Goal: Task Accomplishment & Management: Complete application form

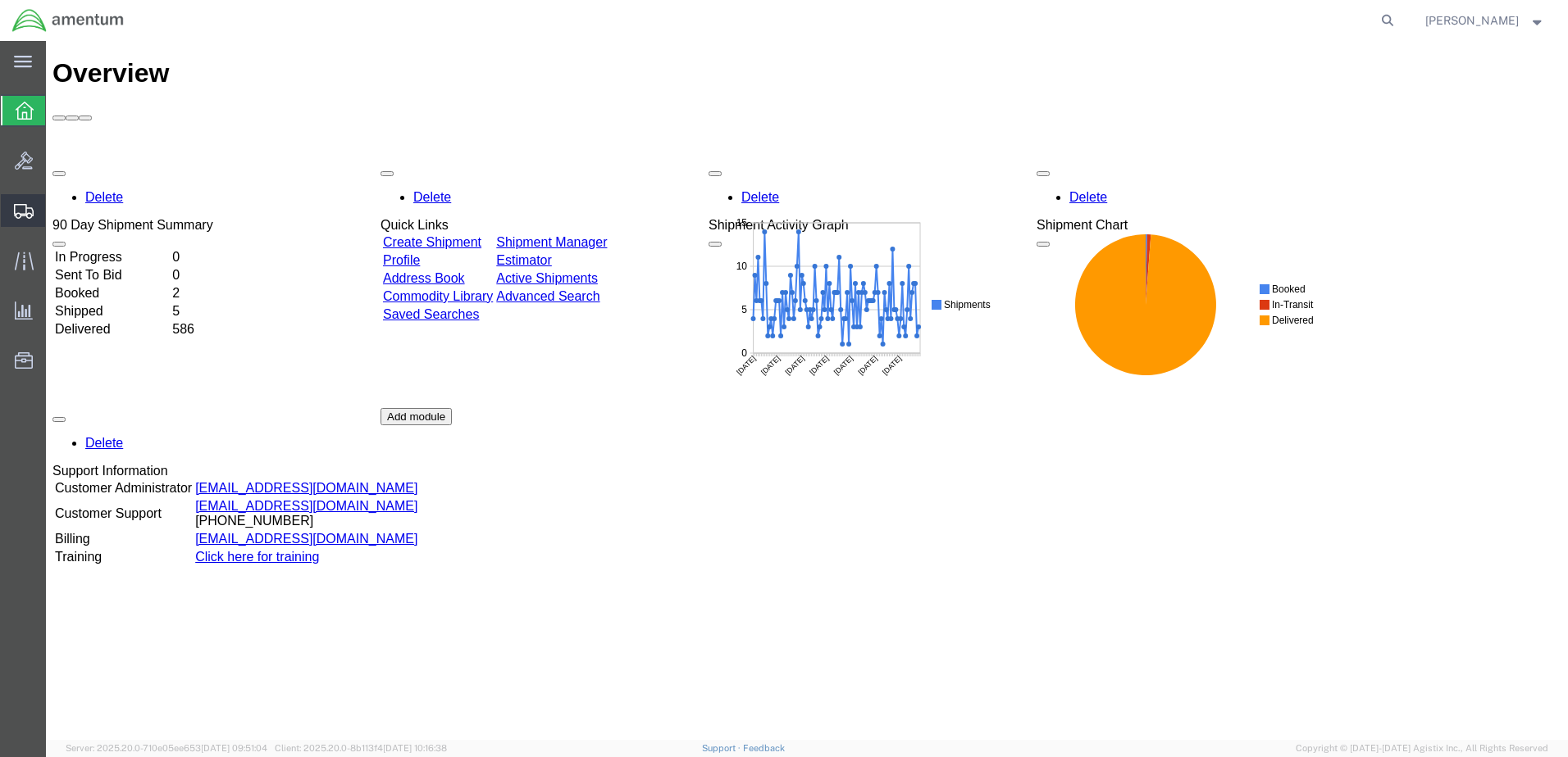
click at [0, 0] on span "Create Shipment" at bounding box center [0, 0] width 0 height 0
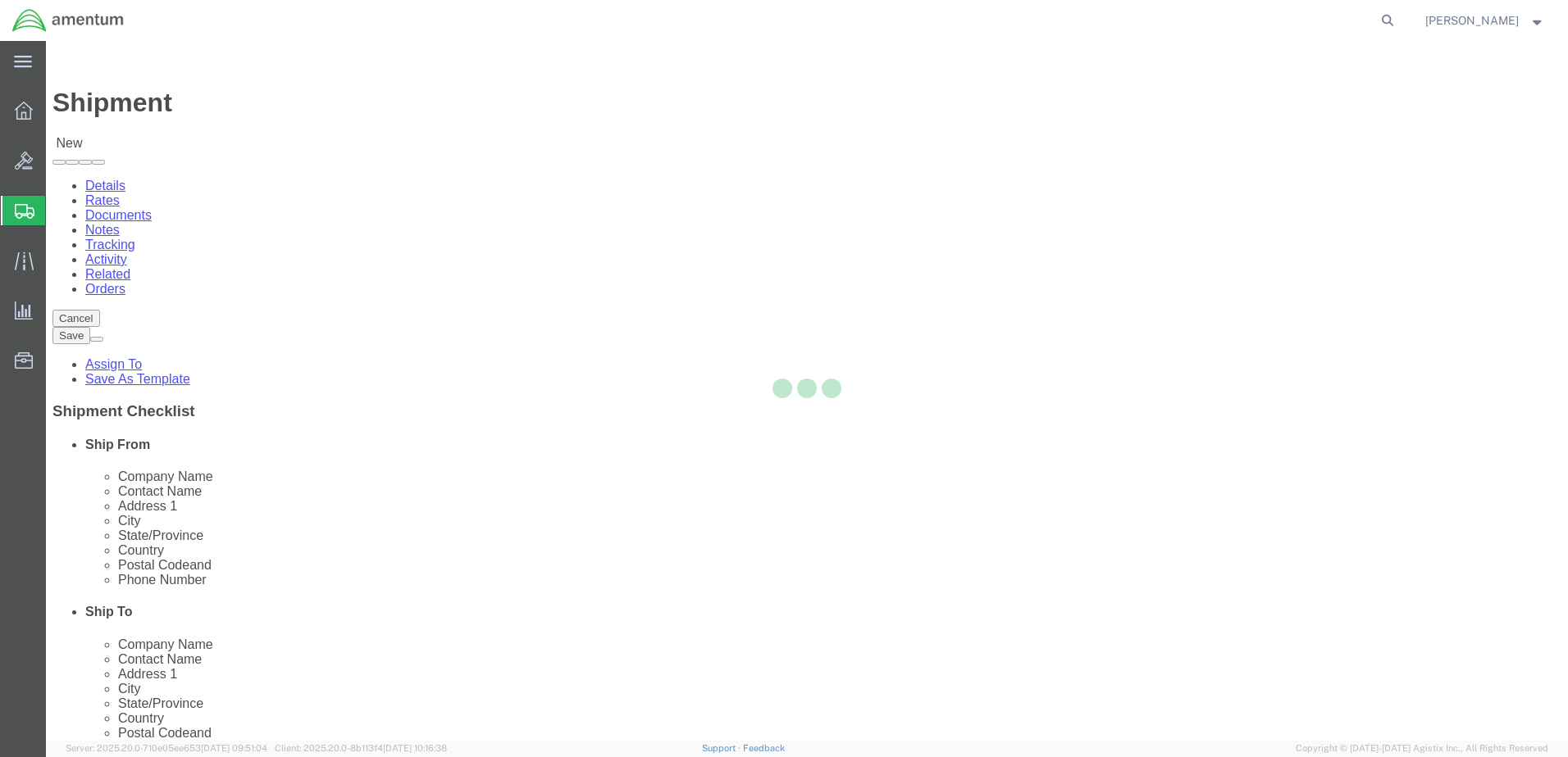
select select
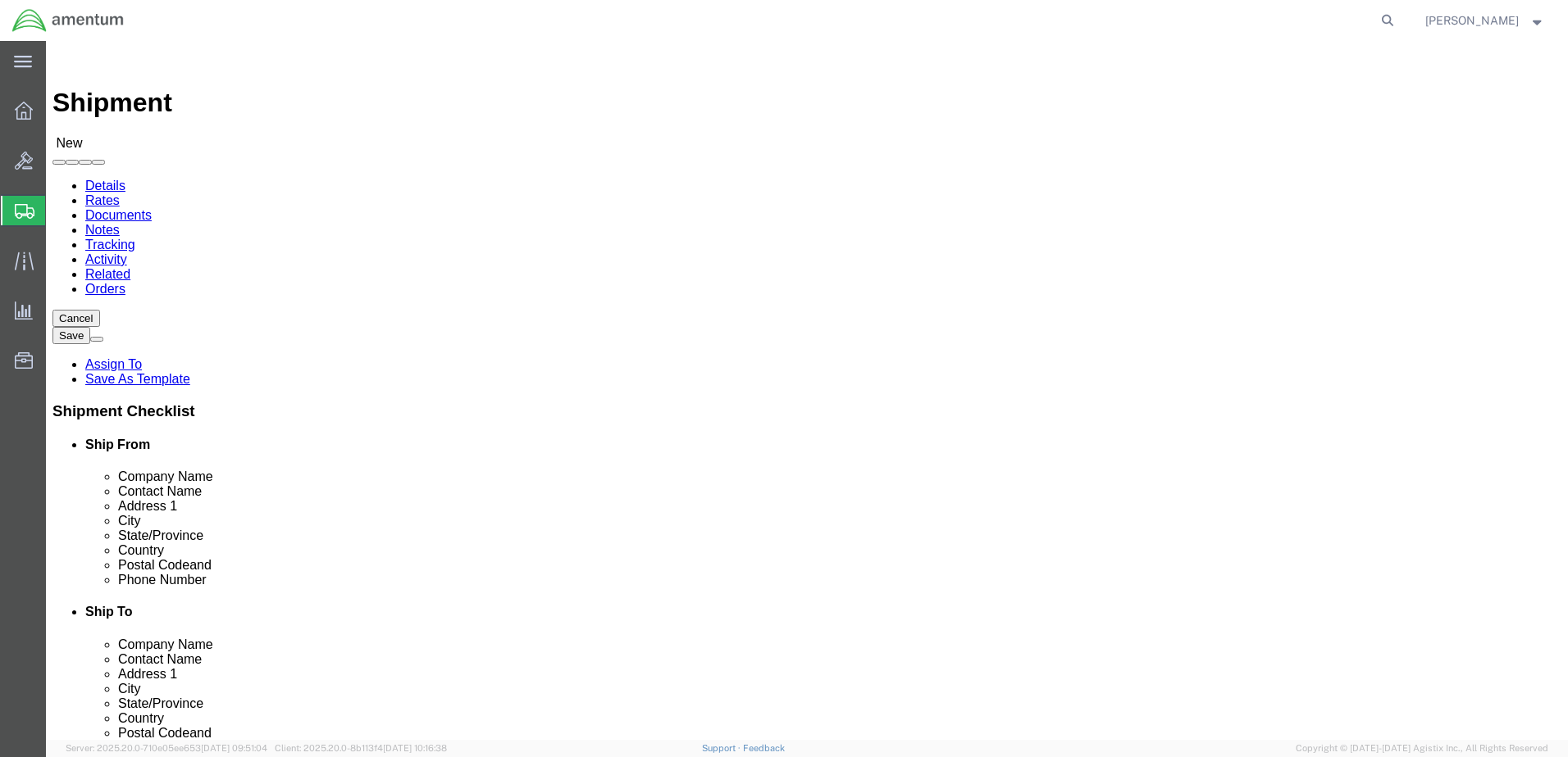
select select "MYPROFILE"
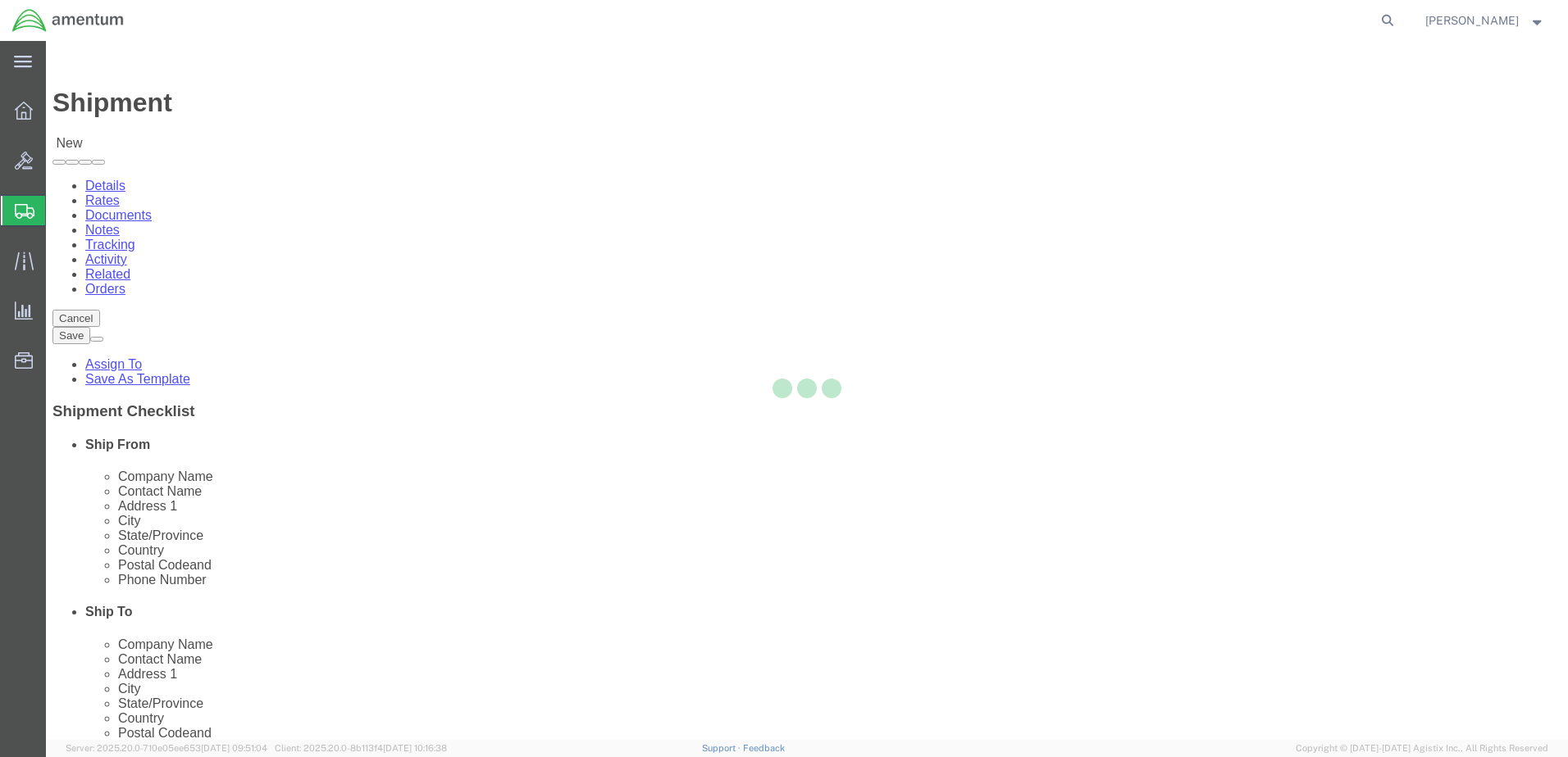
select select "CA"
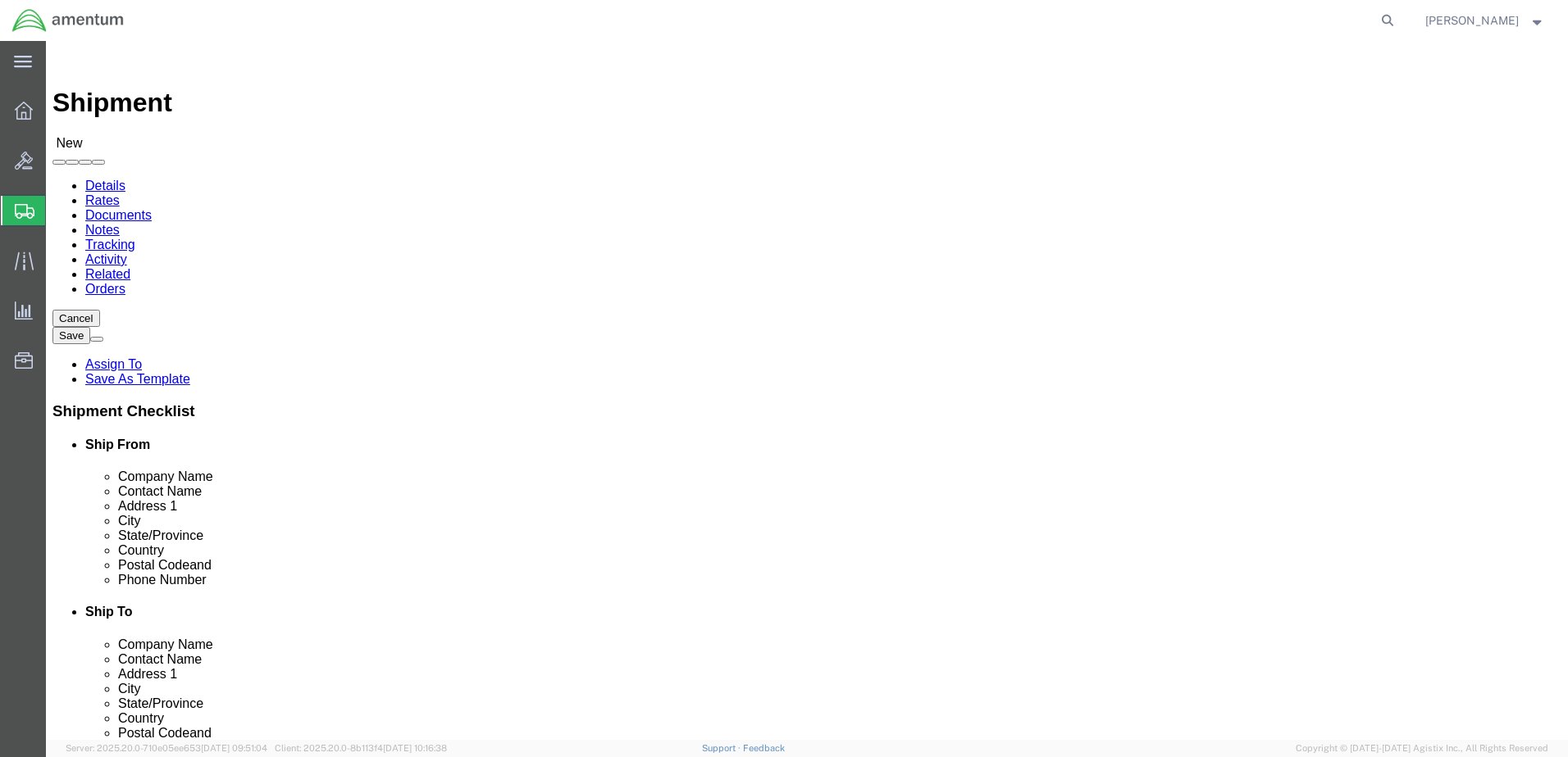
type input "ncc"
select select "69291"
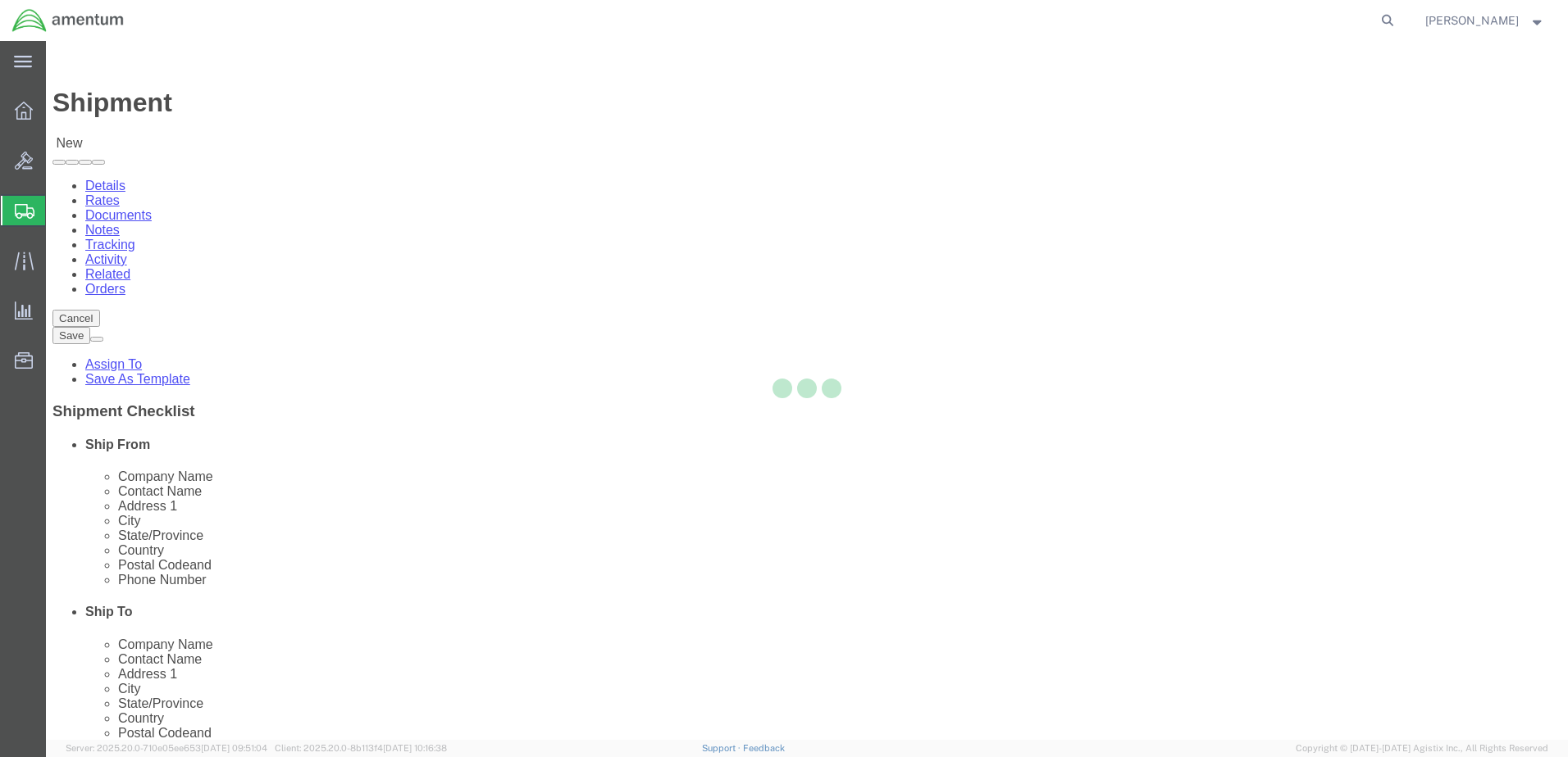
select select "[GEOGRAPHIC_DATA]"
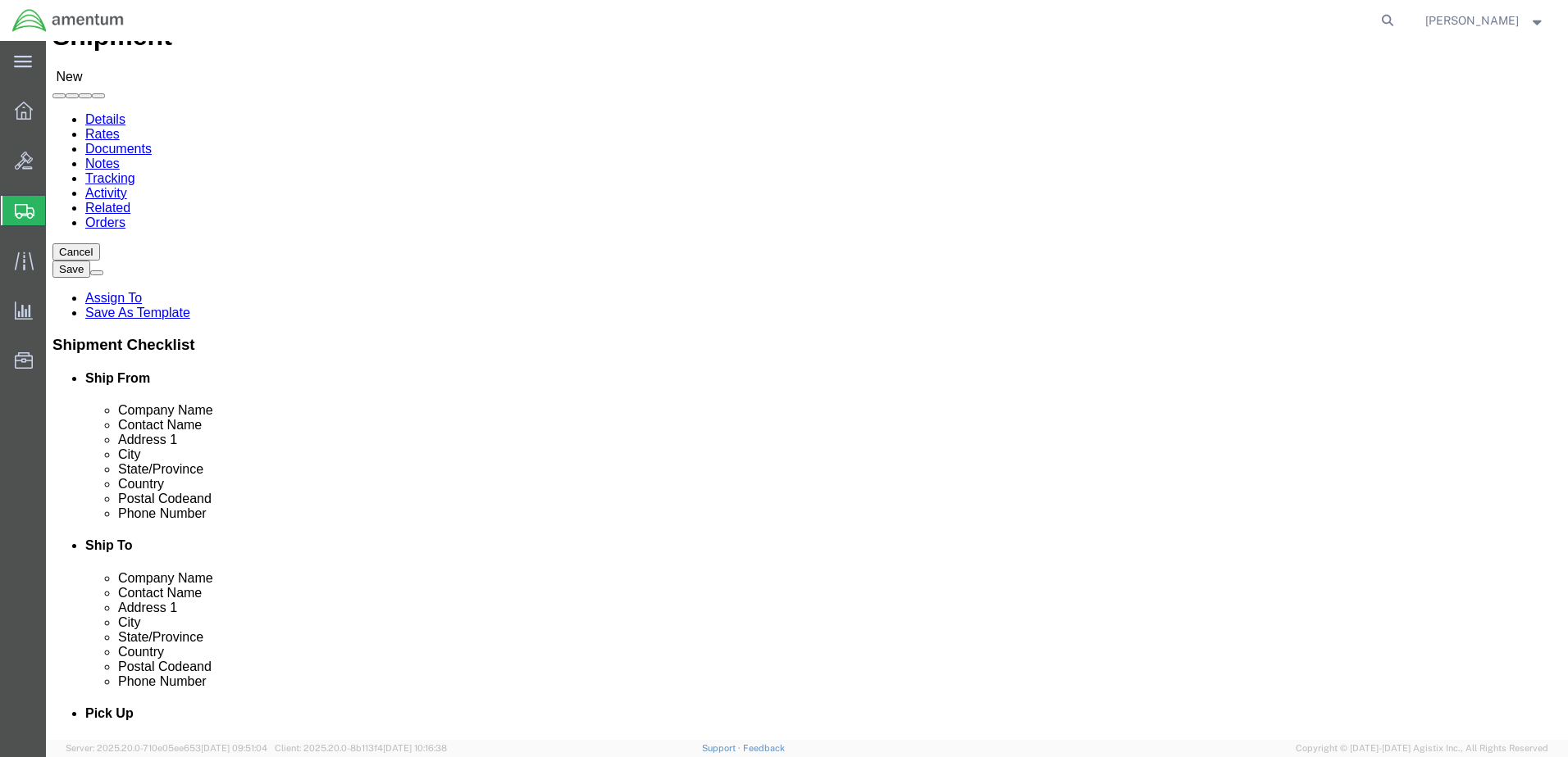
scroll to position [55, 0]
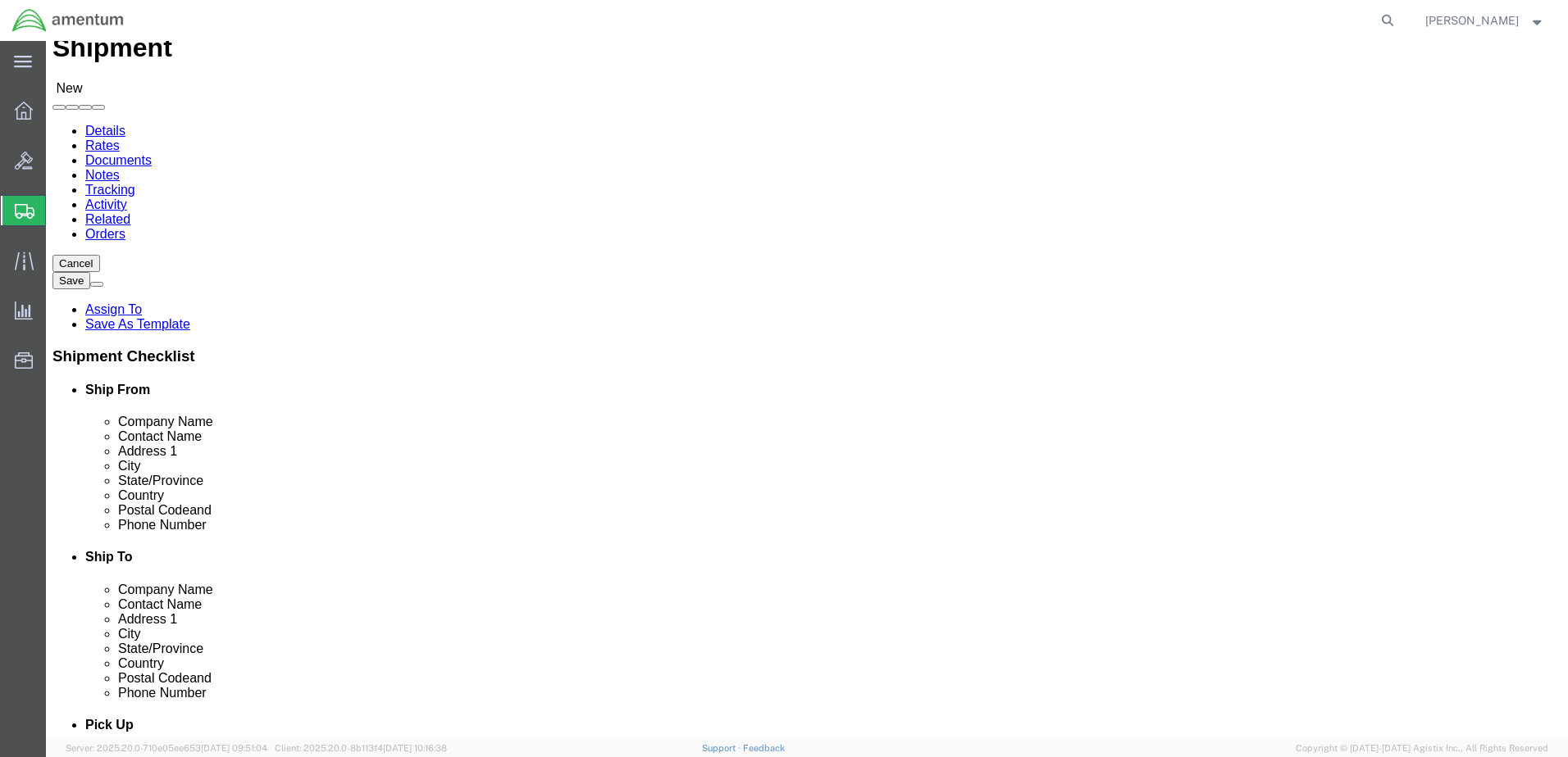
paste input "[PERSON_NAME]"
type input "[PERSON_NAME]"
click input "text"
paste input "[PHONE_NUMBER]"
drag, startPoint x: 842, startPoint y: 499, endPoint x: 900, endPoint y: 505, distance: 58.3
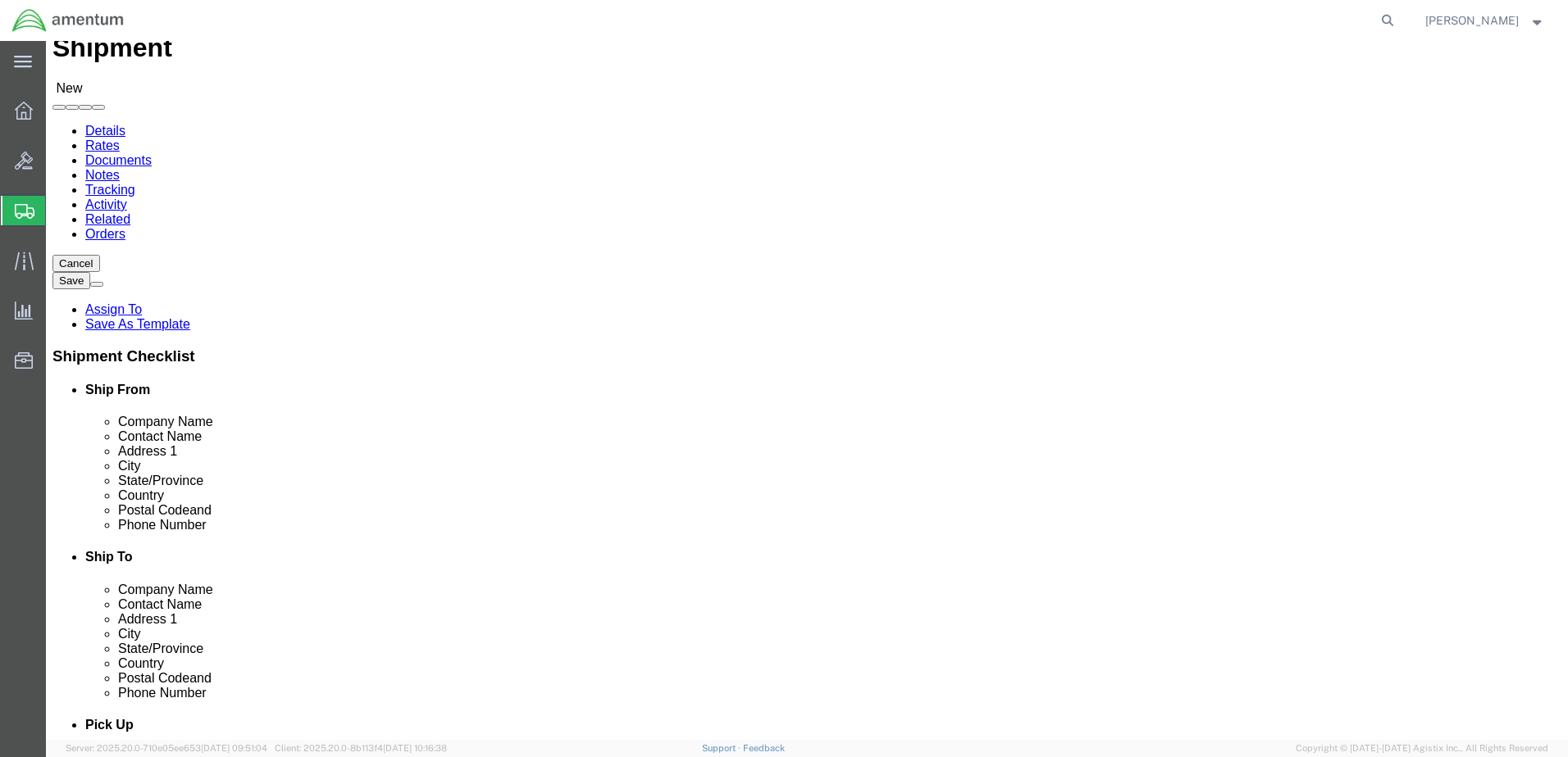
click input "[PHONE_NUMBER]"
type input "[PHONE_NUMBER]"
paste input "[PERSON_NAME][EMAIL_ADDRESS][PERSON_NAME][DOMAIN_NAME]"
type input "[PERSON_NAME][EMAIL_ADDRESS][PERSON_NAME][DOMAIN_NAME]"
click label "State/Province"
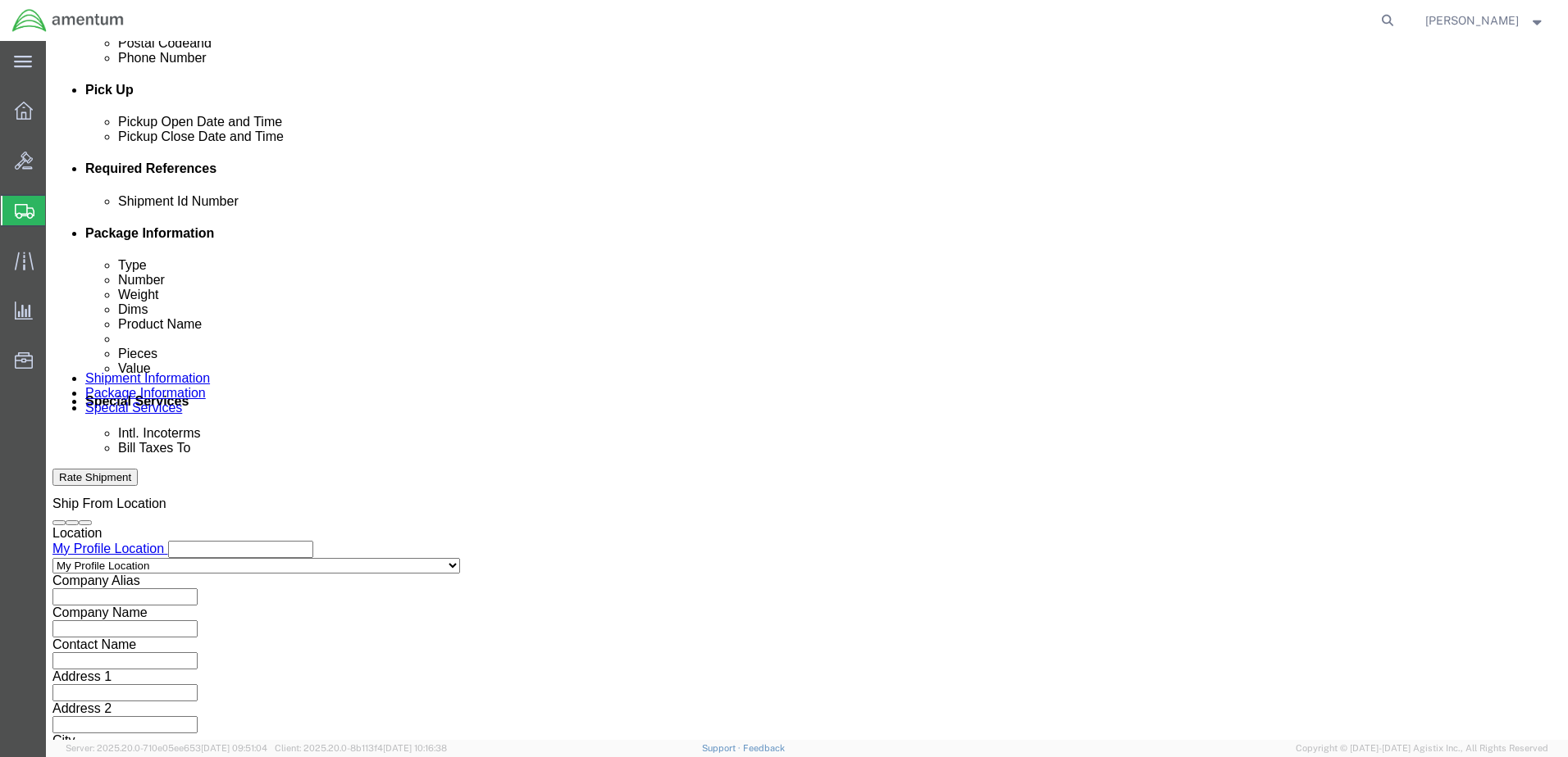
scroll to position [709, 0]
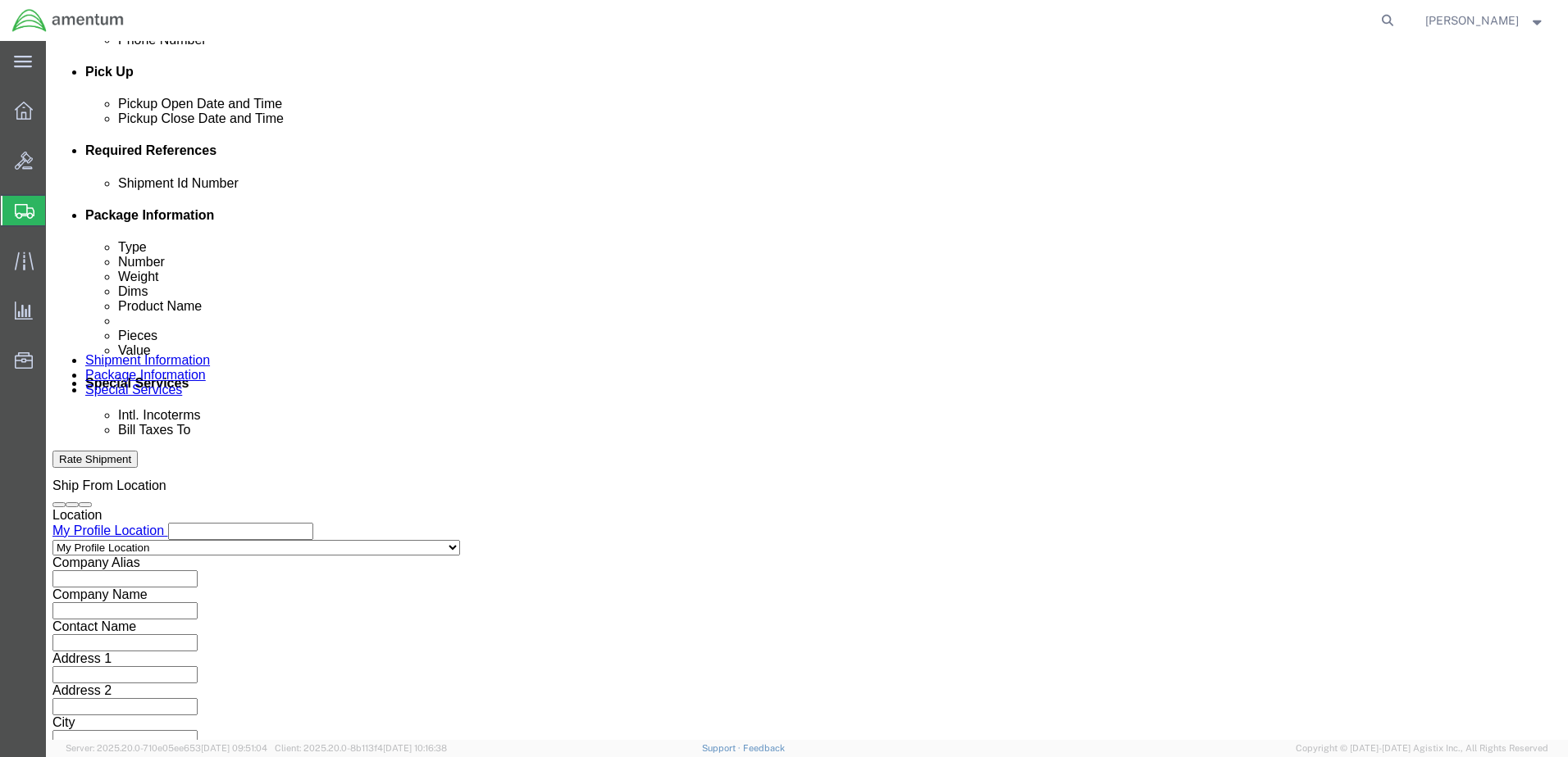
click button "Add reference"
click input "text"
click input "51"
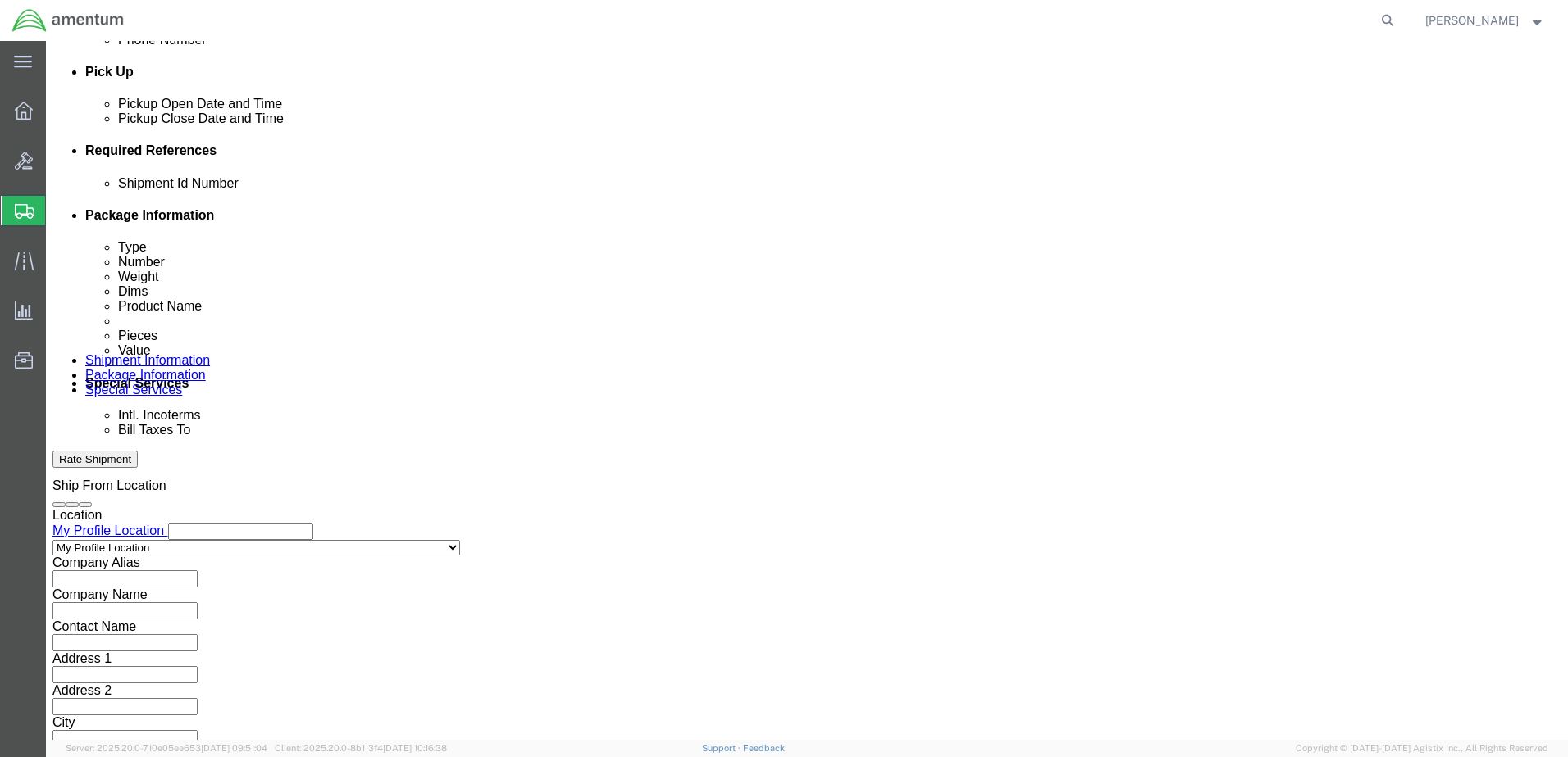
type input "579-007371"
click select "Select Account Type Activity ID Airline Appointment Number ASN Batch Request # …"
select select "CUSTREF"
click select "Select Account Type Activity ID Airline Appointment Number ASN Batch Request # …"
click input "text"
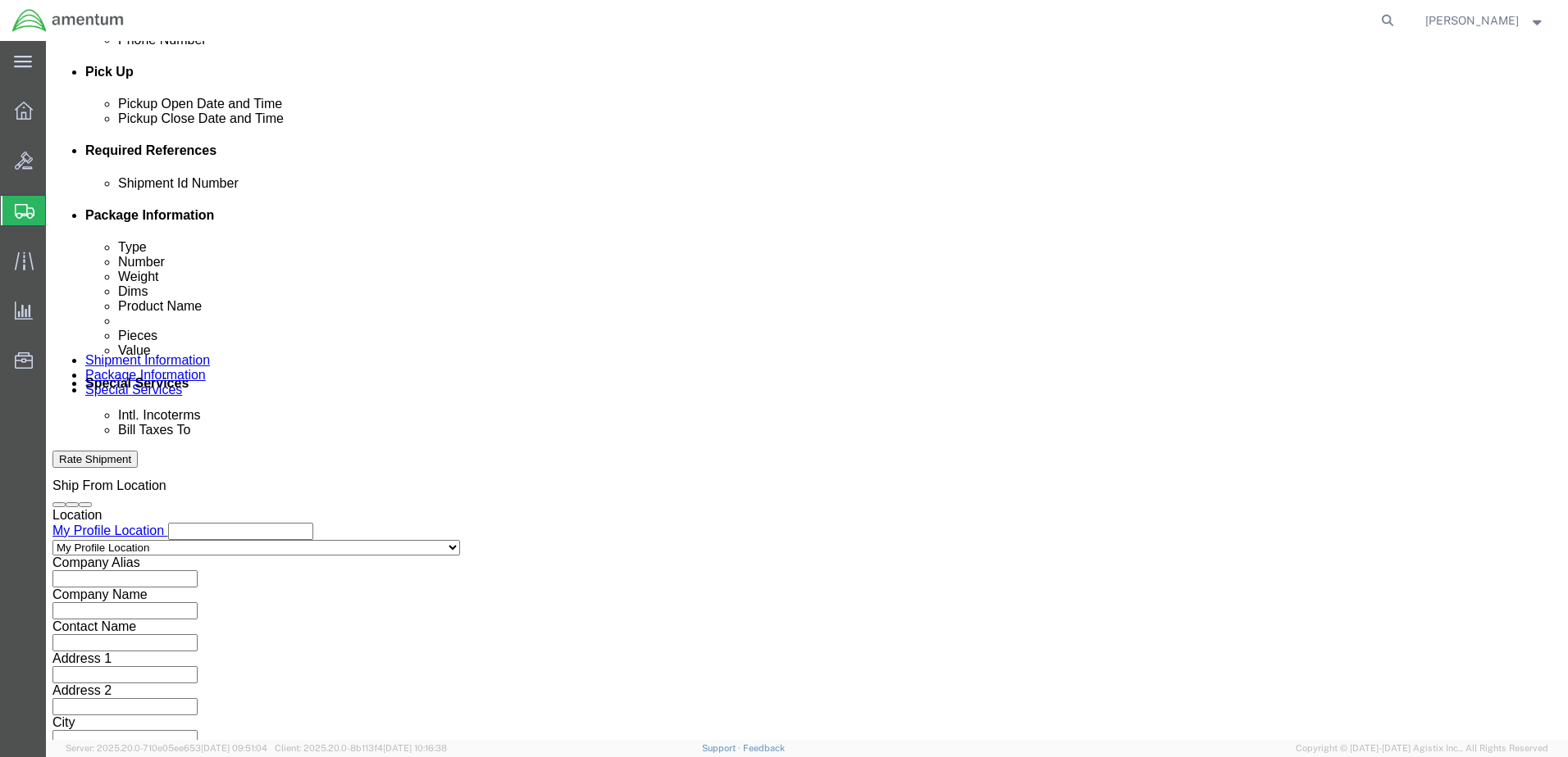
type input "579-007371"
click select "Select Account Type Activity ID Airline Appointment Number ASN Batch Request # …"
select select "DEPT"
click select "Select Account Type Activity ID Airline Appointment Number ASN Batch Request # …"
click input "text"
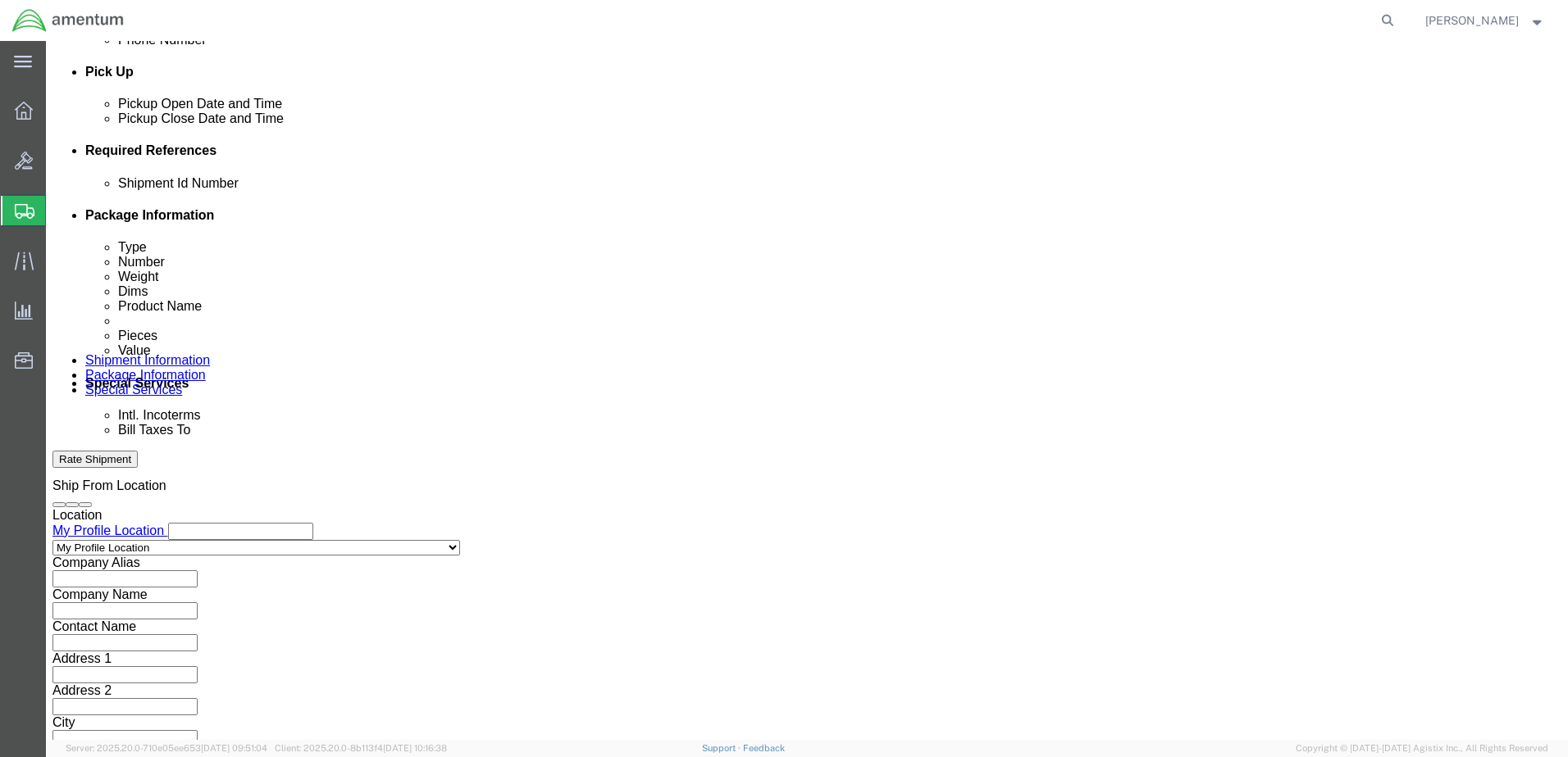
type input "CBP"
click div "Select Account Type Activity ID Airline Appointment Number ASN Batch Request # …"
click select "Select Account Type Activity ID Airline Appointment Number ASN Batch Request # …"
select select "PROJNUM"
click select "Select Account Type Activity ID Airline Appointment Number ASN Batch Request # …"
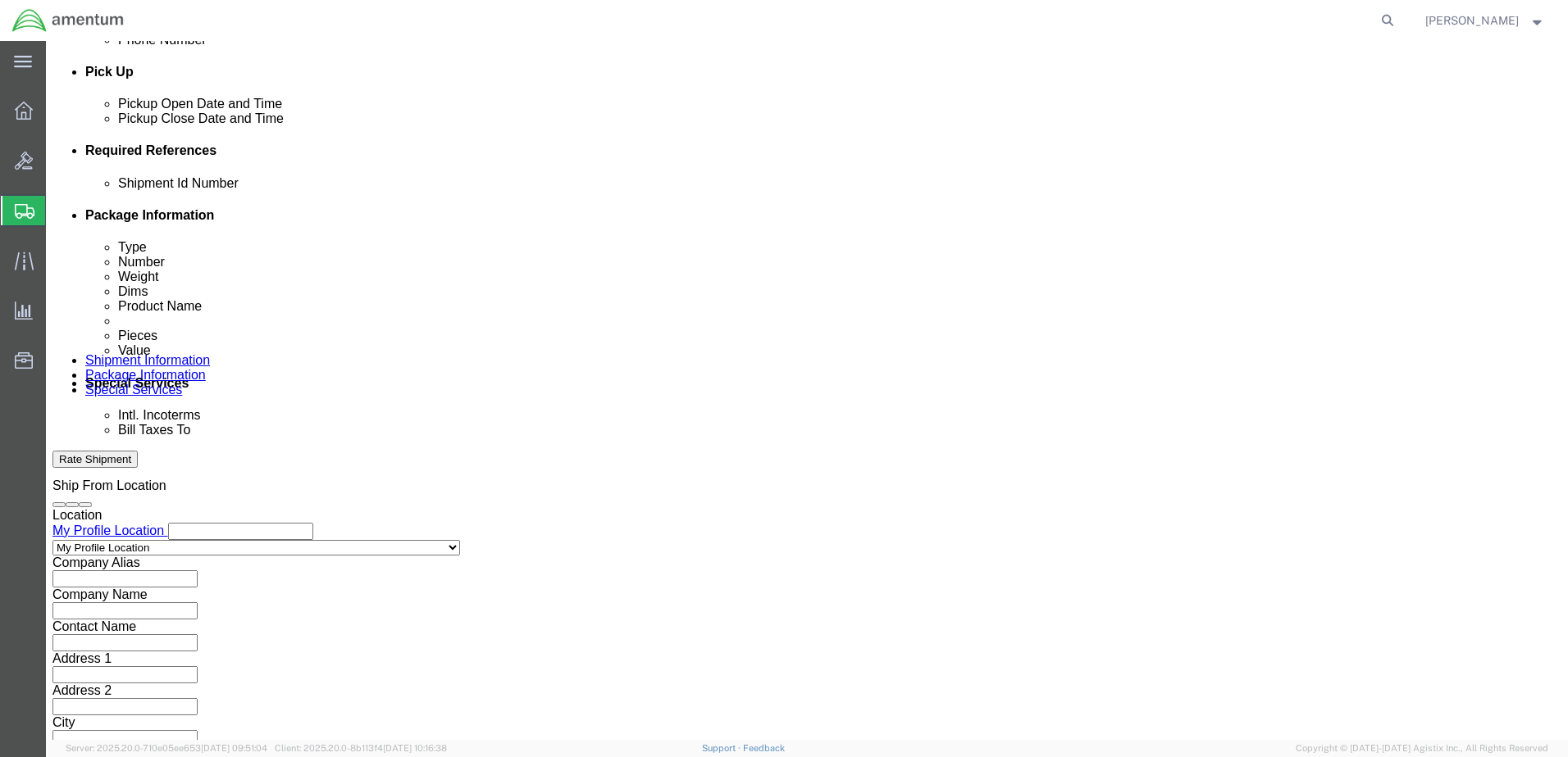
paste input "6118.04.03.2219.000.WSD.0000"
type input "6118.04.03.2219.000.WSD.0000"
click button "Continue"
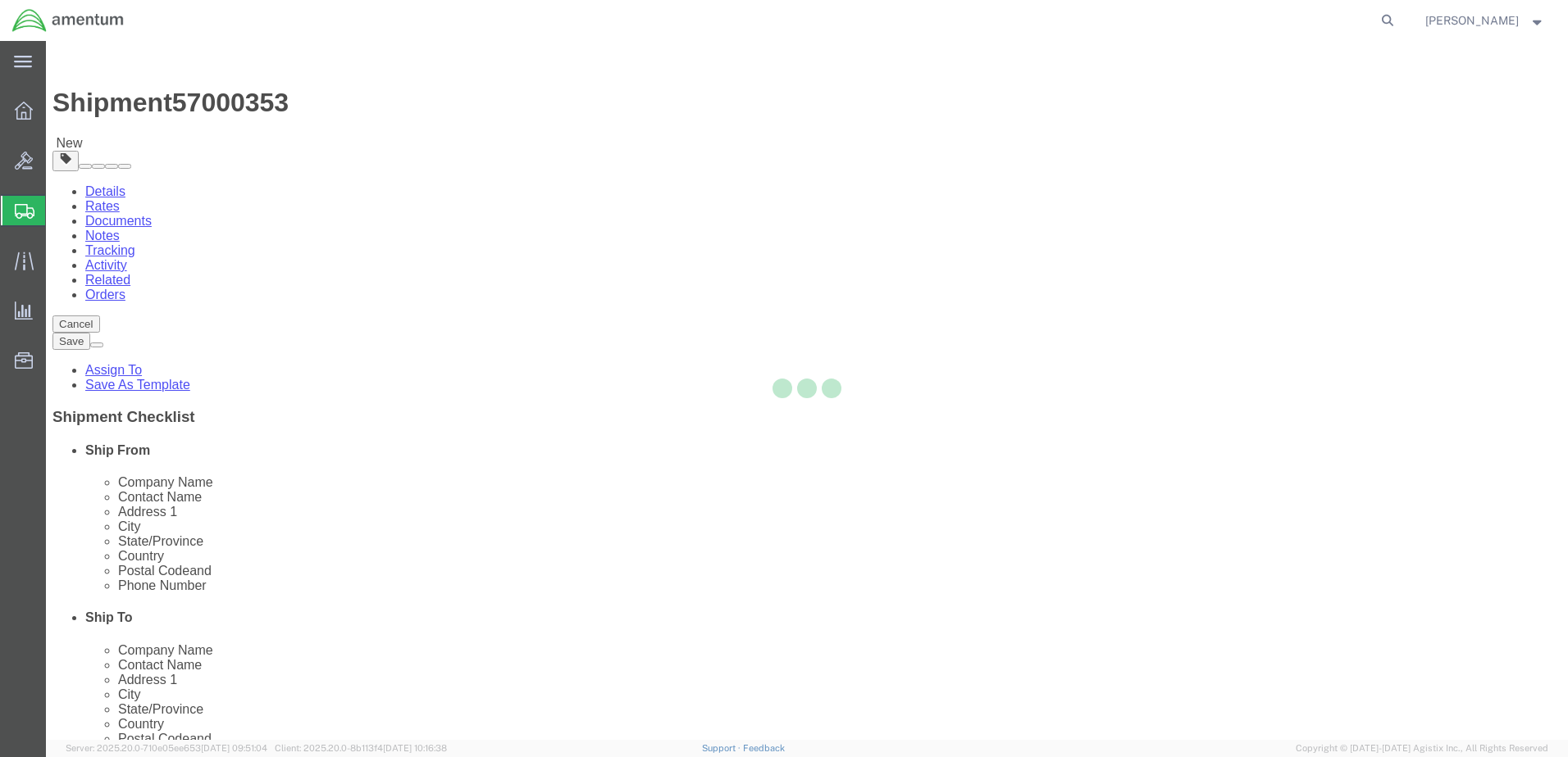
select select "CBOX"
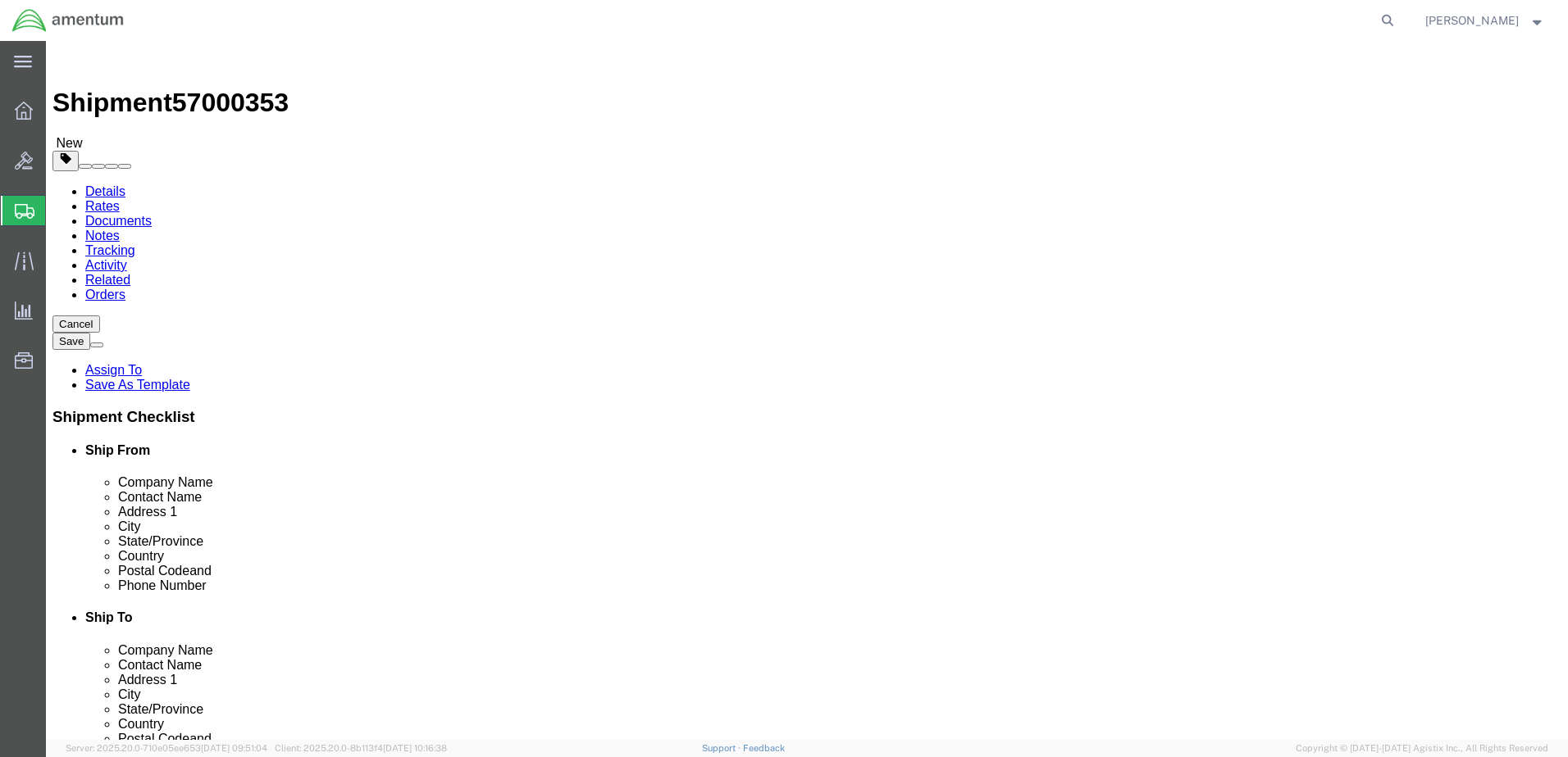
click input "text"
type input "10"
type input "3.0"
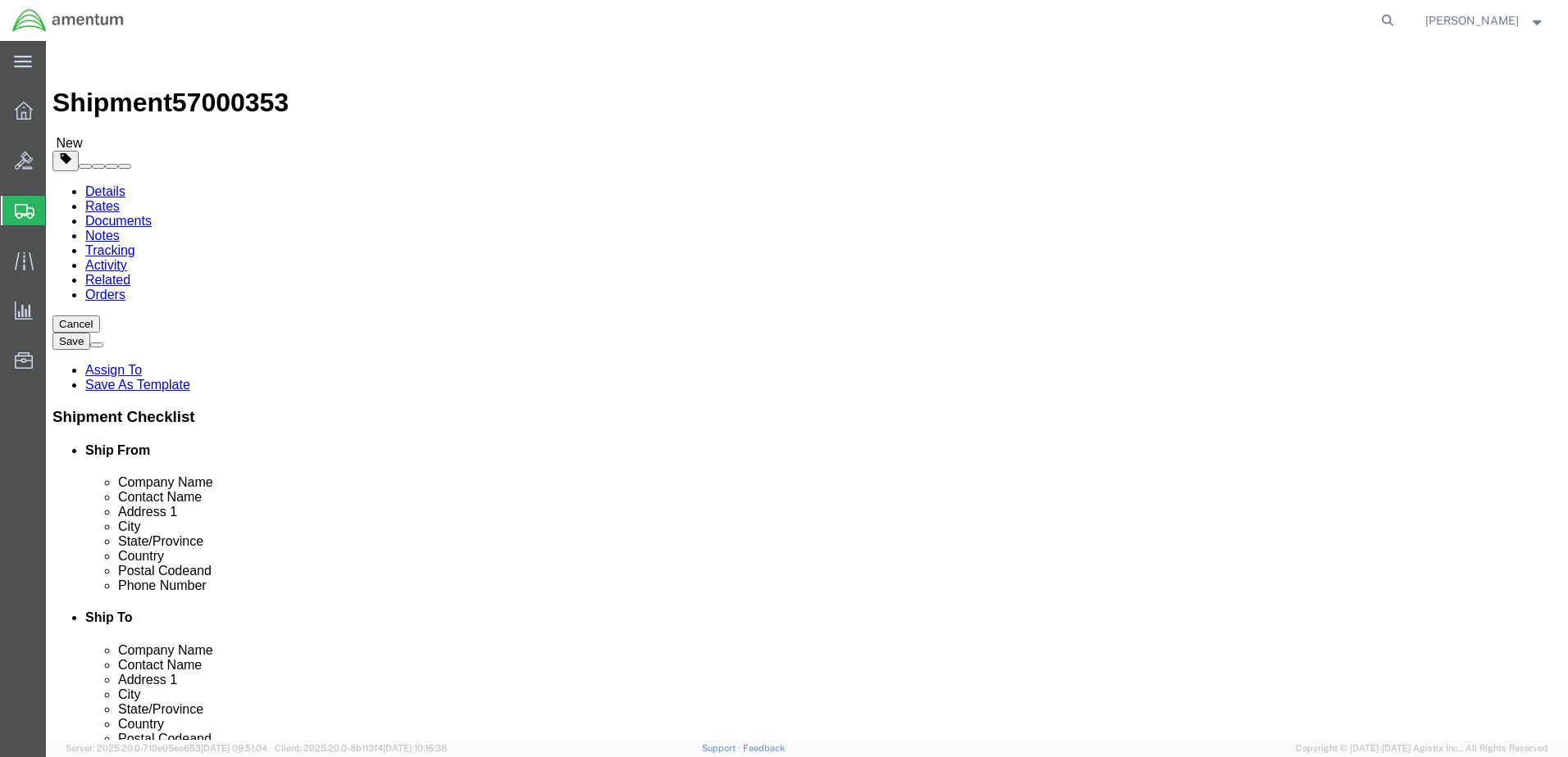
click ul
click link "Add Content"
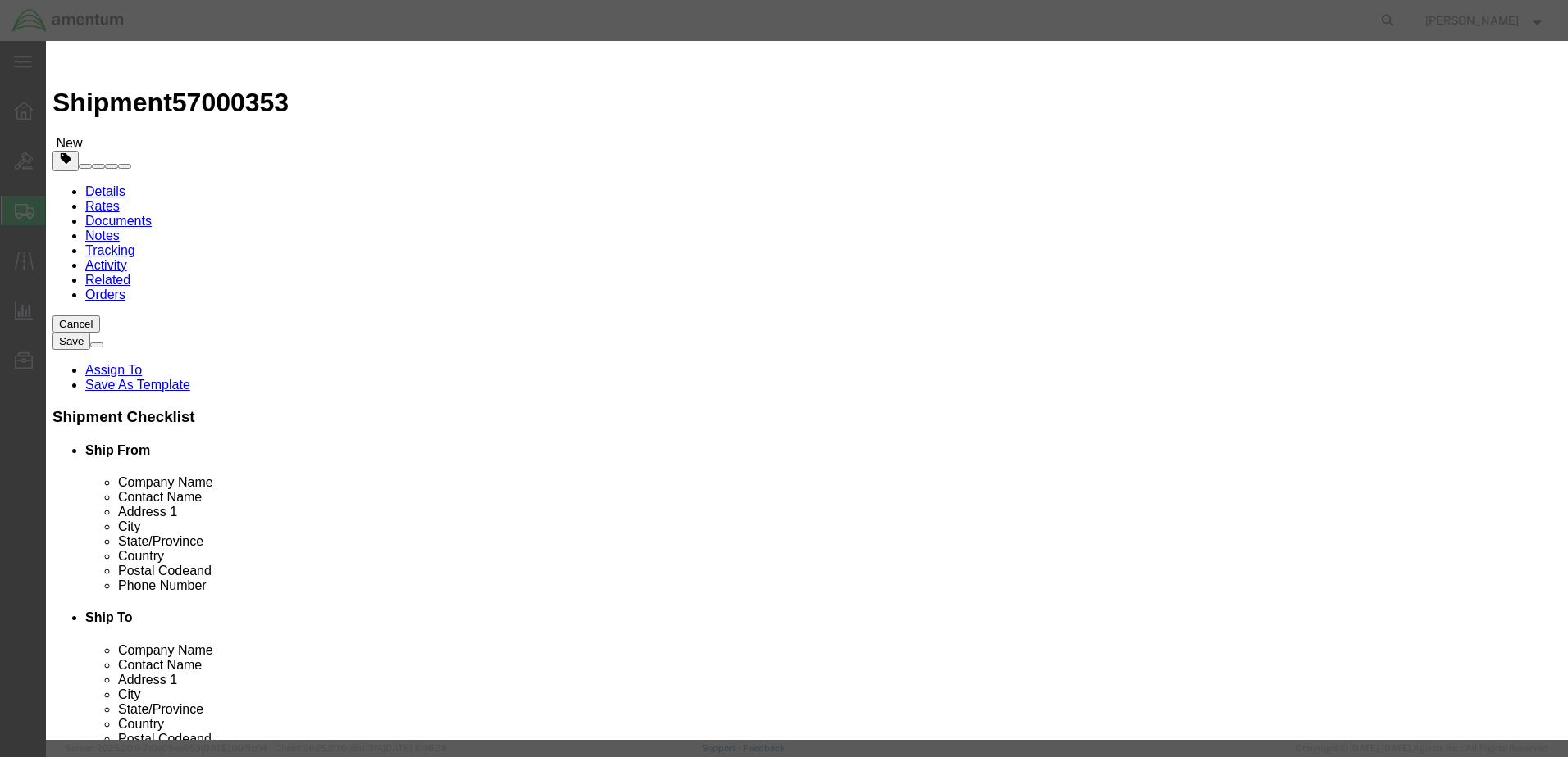
click input "text"
type input "Fan"
drag, startPoint x: 499, startPoint y: 155, endPoint x: 464, endPoint y: 153, distance: 35.1
click div "0"
type input "2"
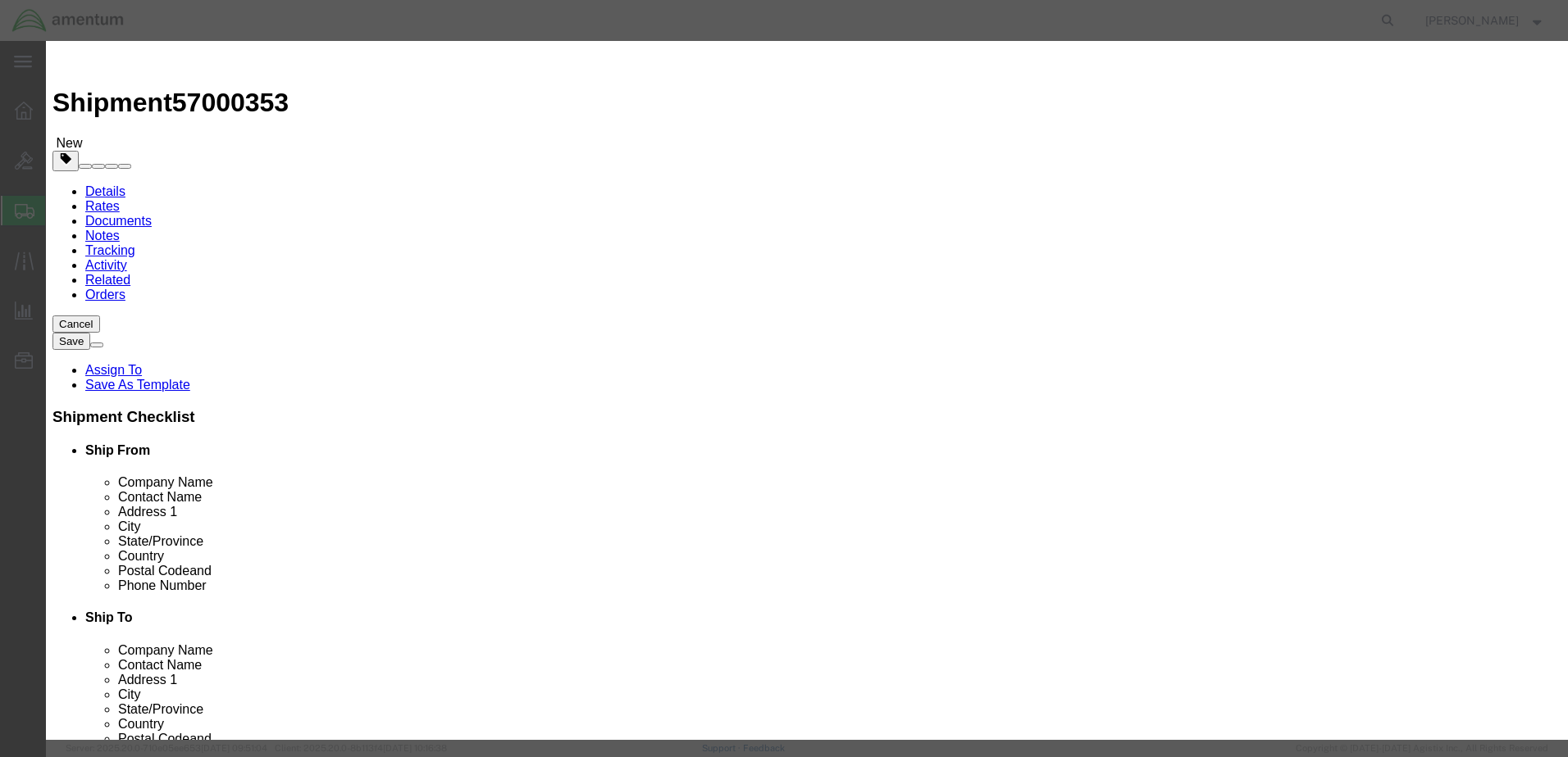
click div "Commodity library"
click input "text"
type input "100.00"
click button "Save & Close"
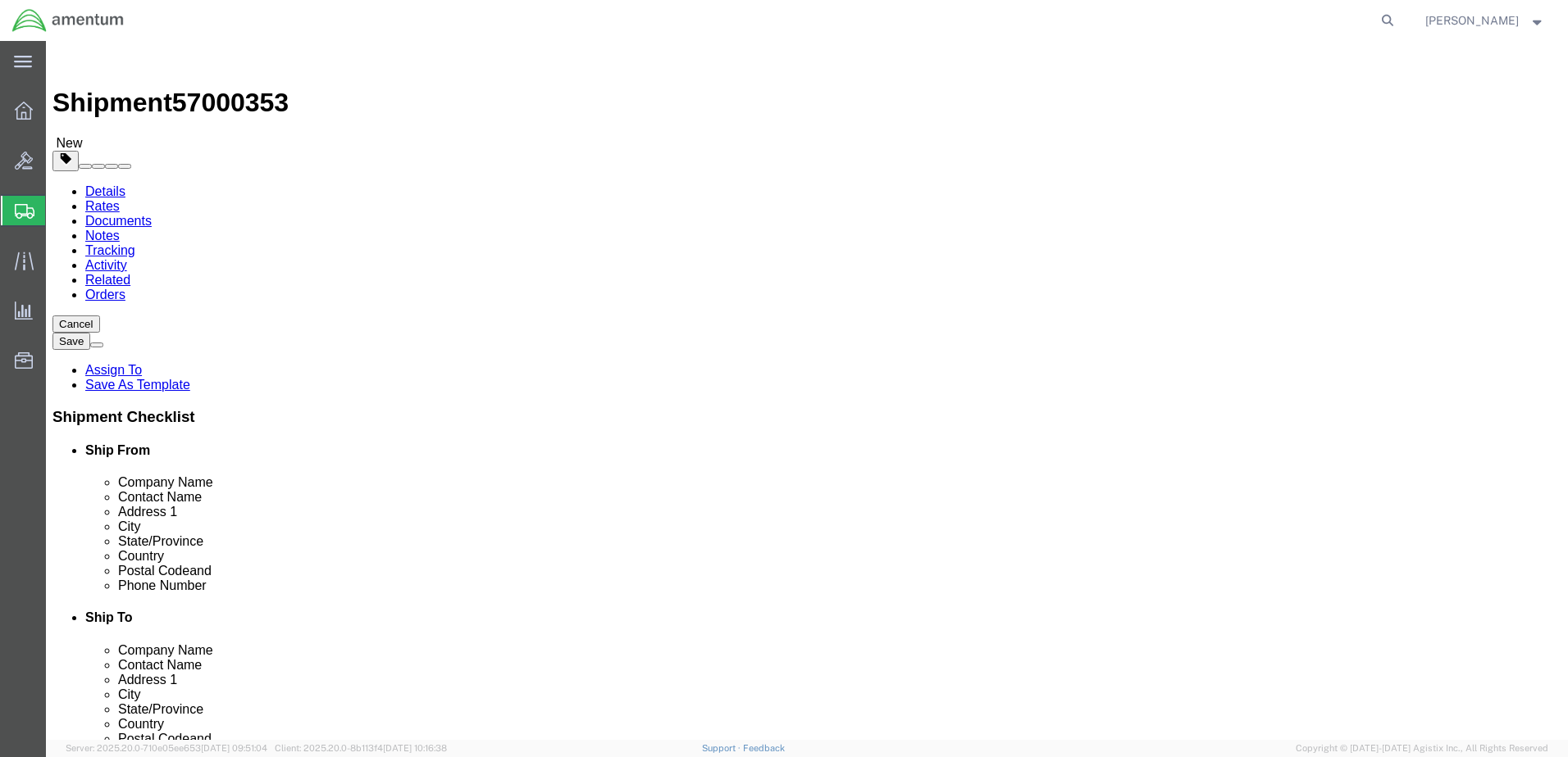
click button "Rate Shipment"
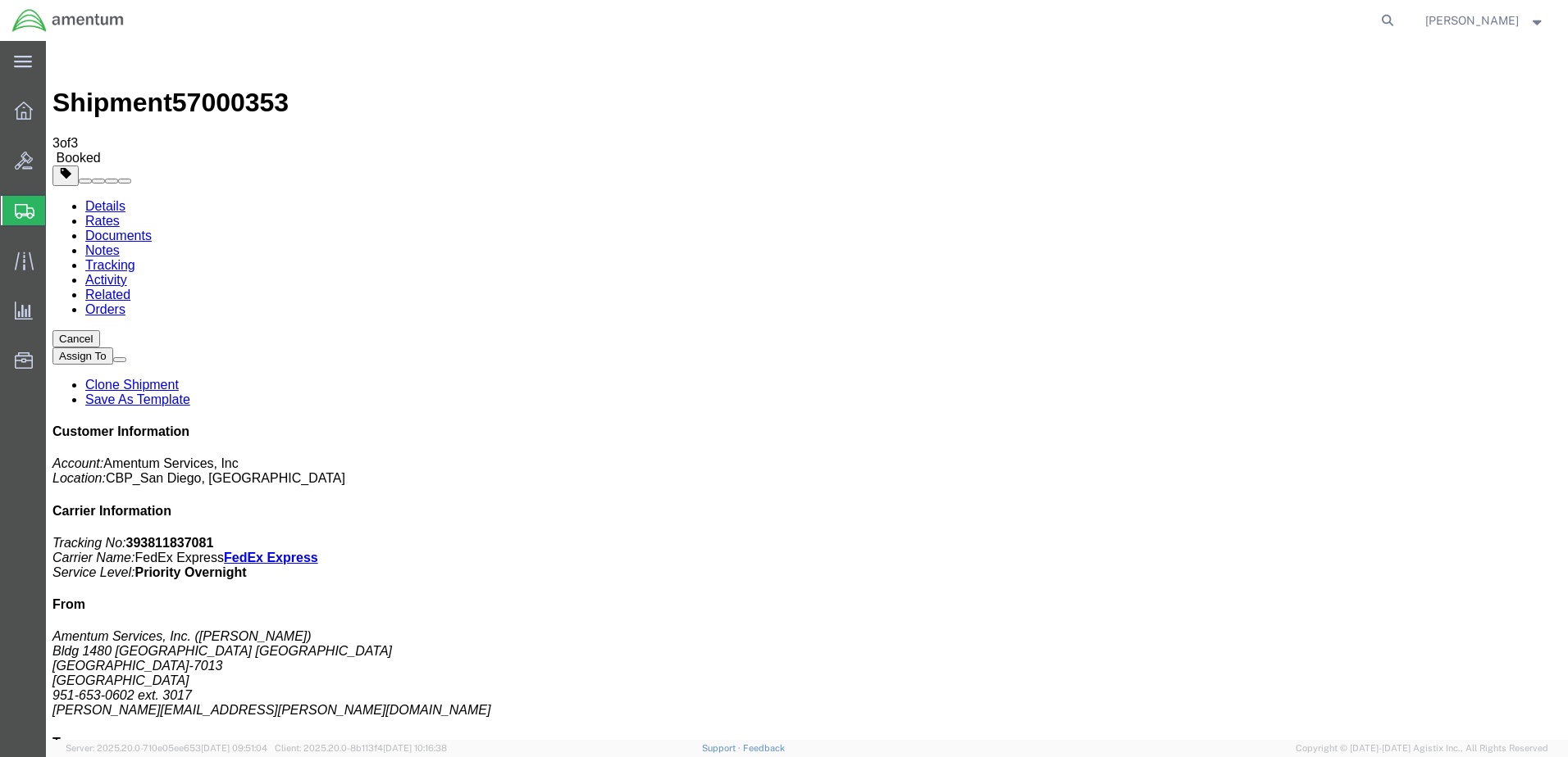
drag, startPoint x: 156, startPoint y: 257, endPoint x: 1554, endPoint y: 325, distance: 1399.7
